Goal: Task Accomplishment & Management: Manage account settings

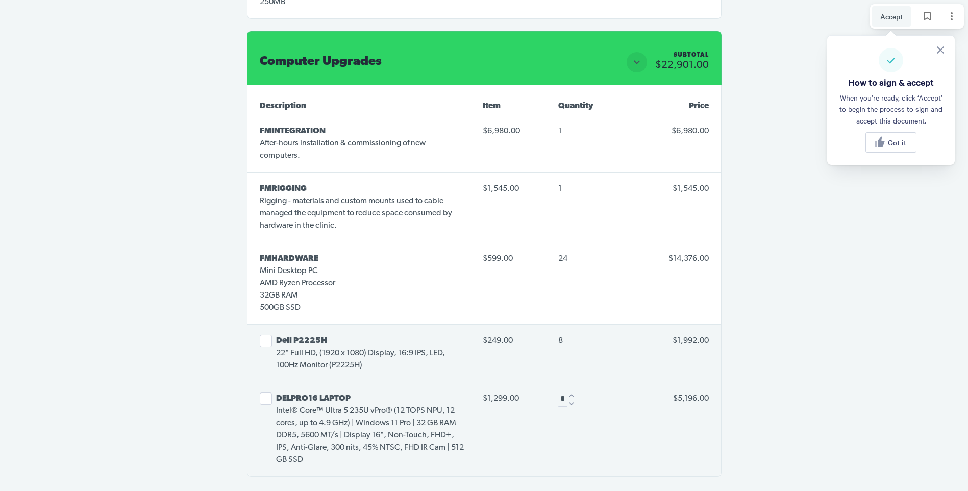
scroll to position [2348, 0]
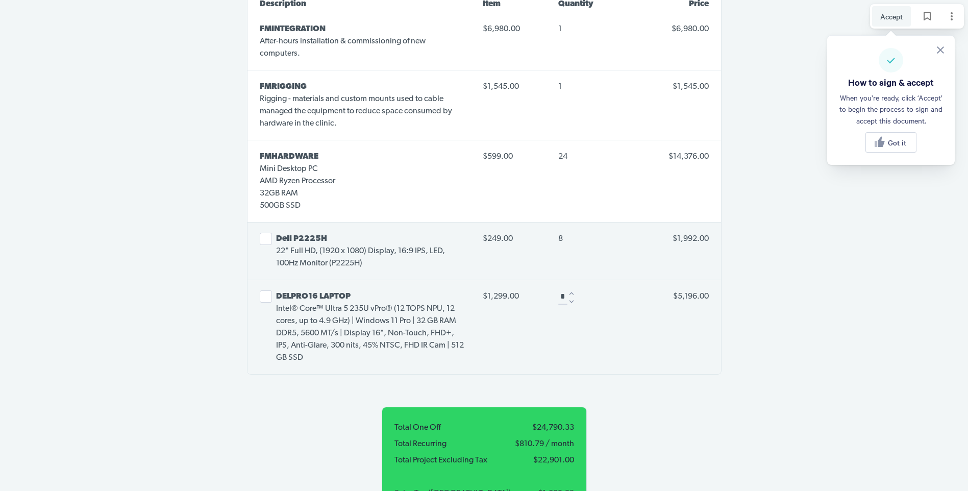
click at [267, 233] on button "Select line item" at bounding box center [266, 239] width 12 height 12
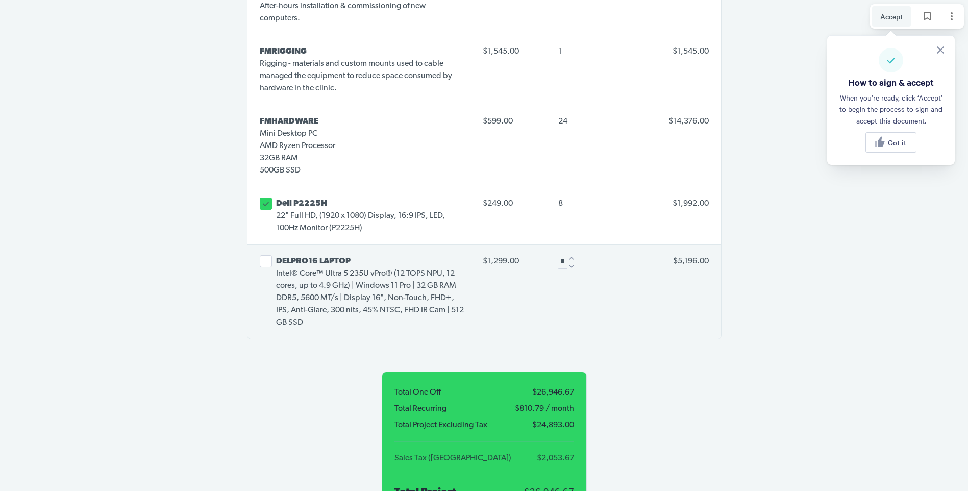
scroll to position [2399, 0]
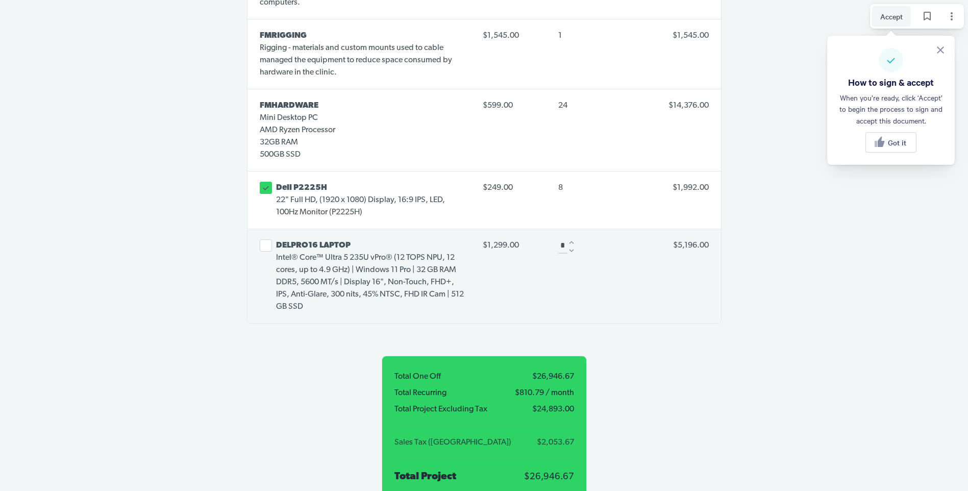
click at [571, 246] on icon "Decrease" at bounding box center [571, 250] width 9 height 9
type input "*"
click at [571, 247] on div at bounding box center [570, 250] width 7 height 7
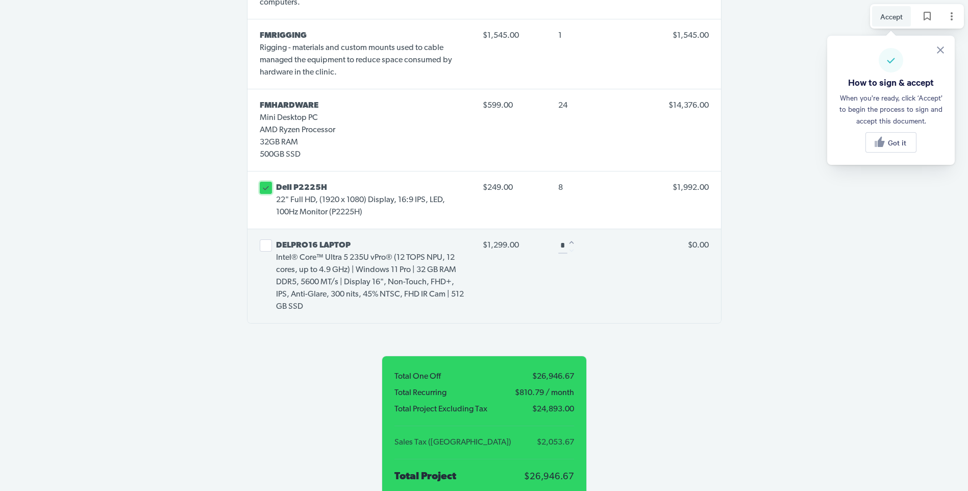
click at [268, 186] on icon at bounding box center [266, 188] width 6 height 4
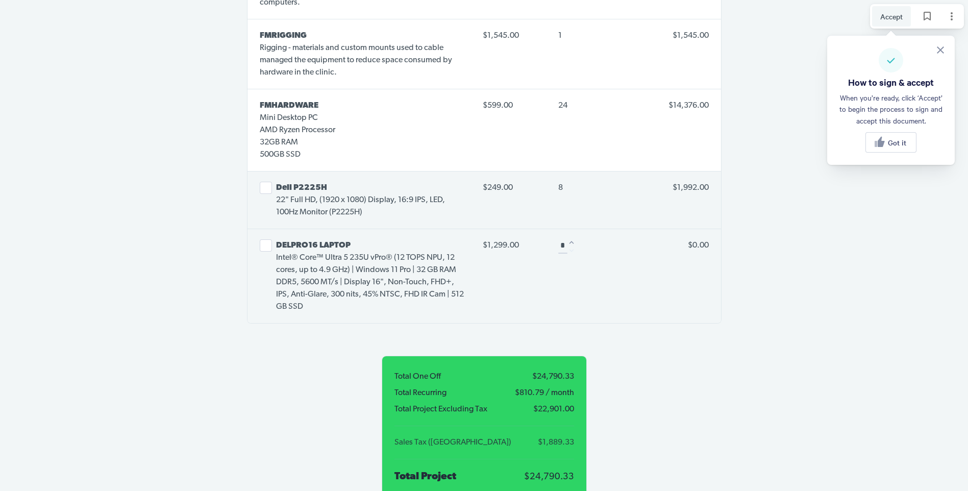
click at [268, 182] on button "Select line item" at bounding box center [266, 188] width 12 height 12
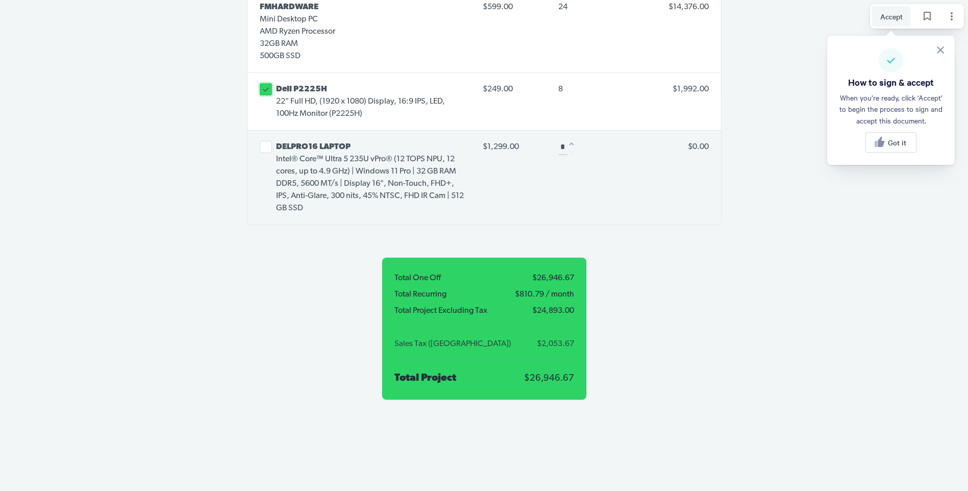
scroll to position [2501, 0]
